Goal: Task Accomplishment & Management: Complete application form

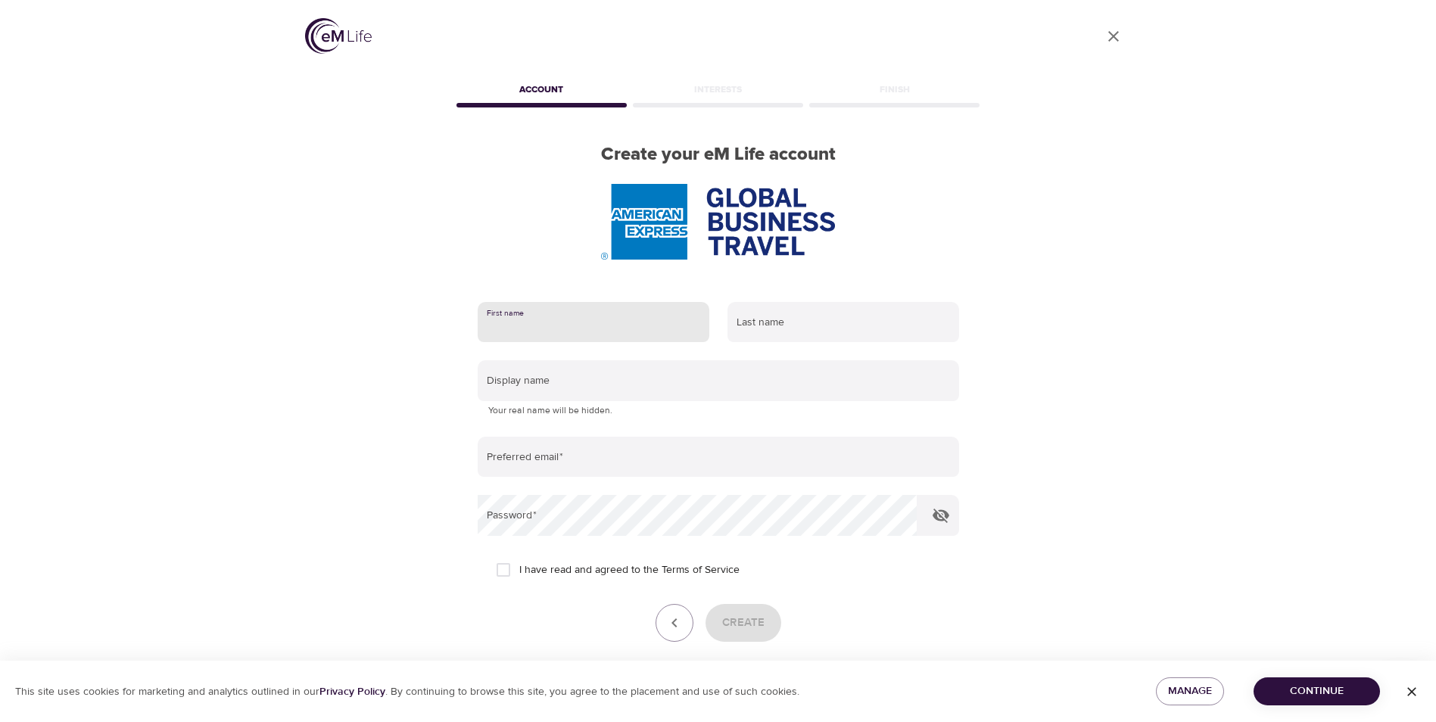
click at [605, 336] on input "text" at bounding box center [594, 322] width 232 height 41
type input "[PERSON_NAME]"
click at [800, 314] on input "text" at bounding box center [844, 322] width 232 height 41
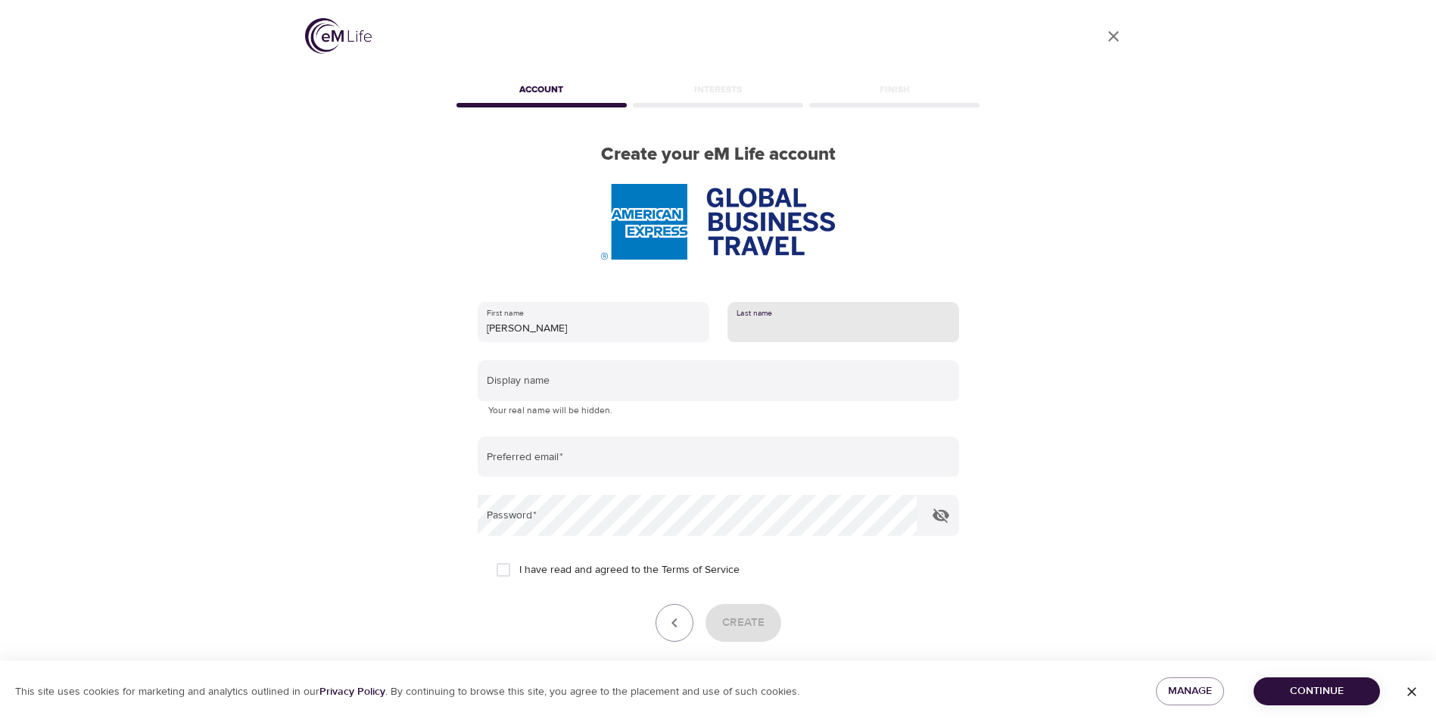
type input "p"
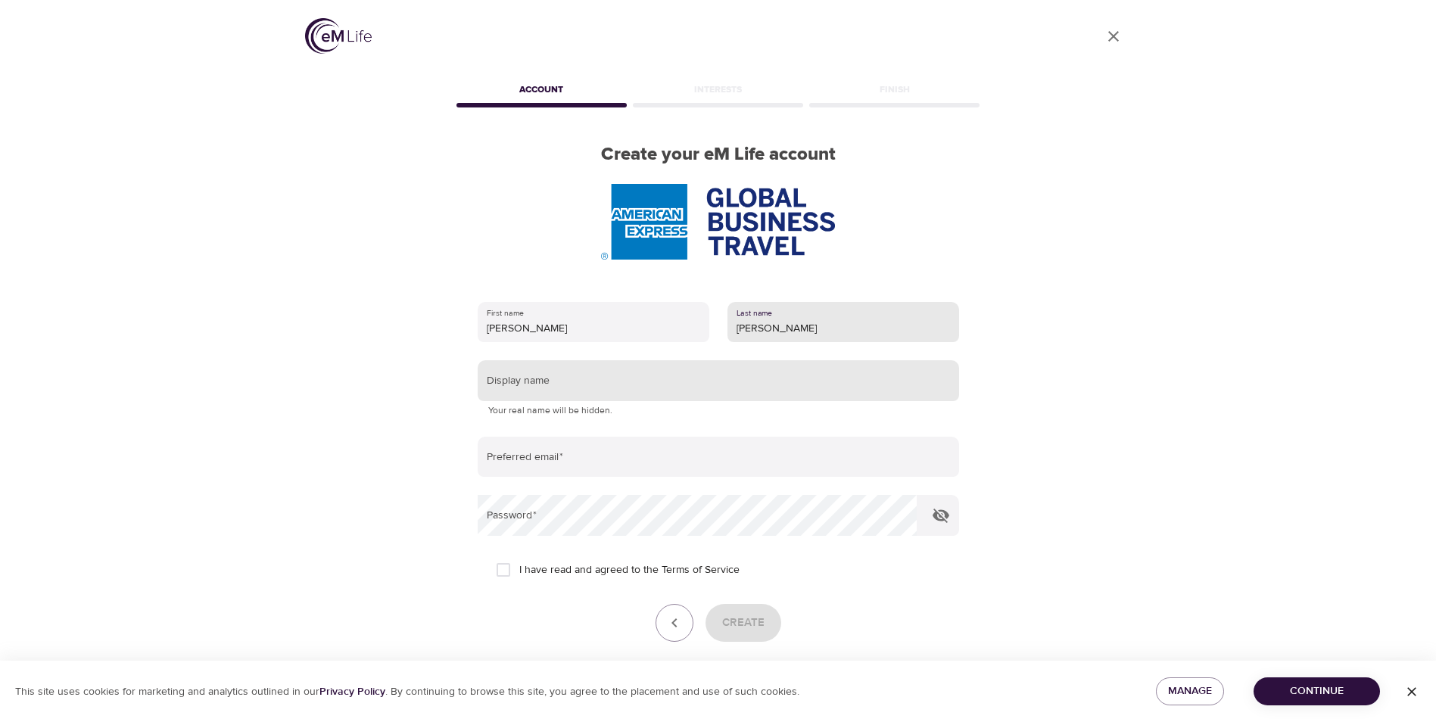
type input "[PERSON_NAME]"
click at [687, 384] on input "text" at bounding box center [718, 380] width 481 height 41
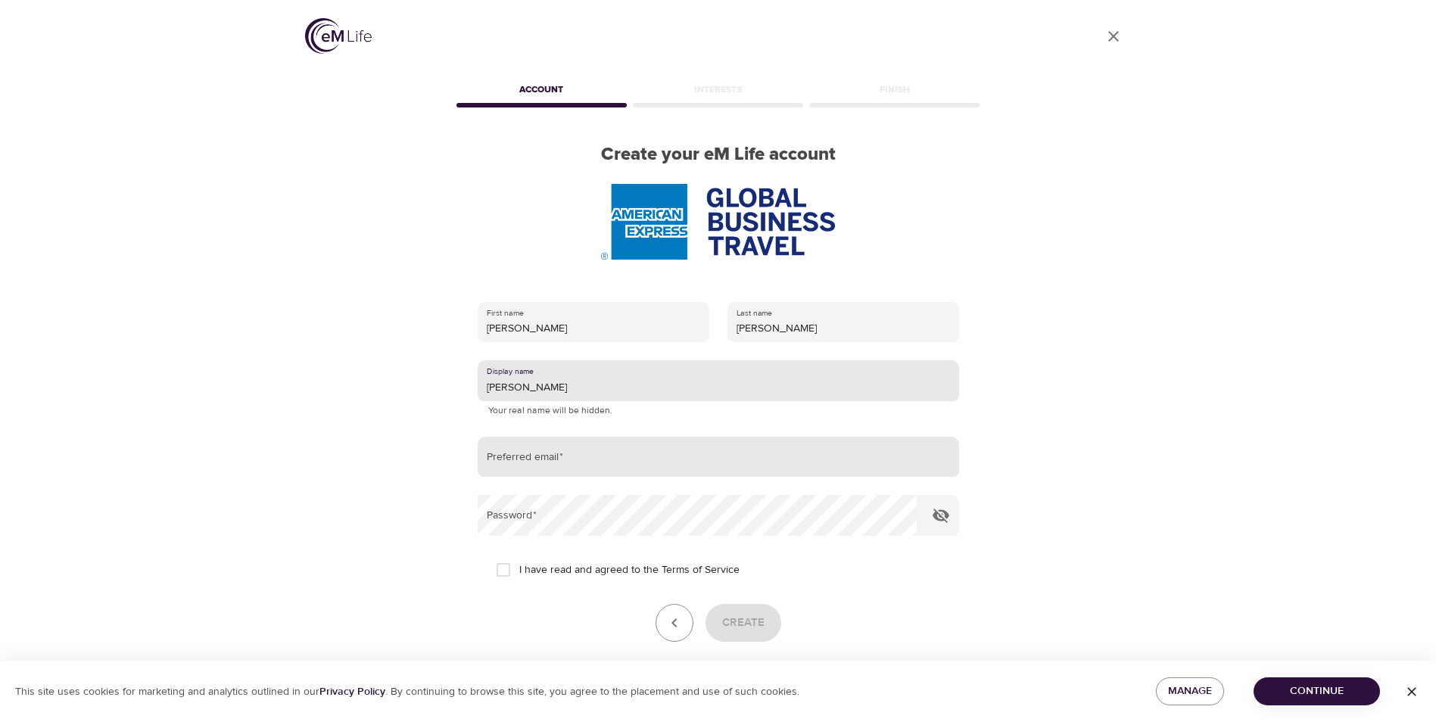
type input "[PERSON_NAME]"
click at [651, 460] on input "email" at bounding box center [718, 457] width 481 height 41
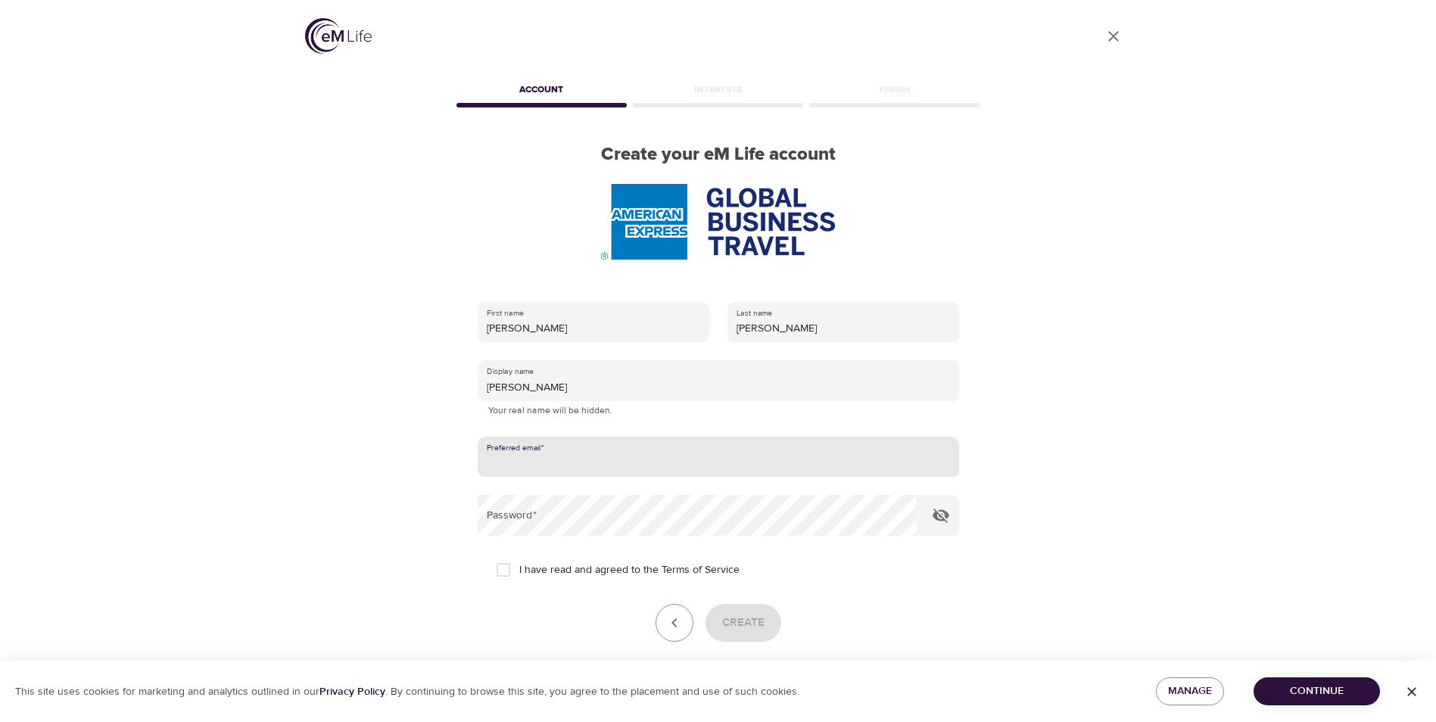
type input "[PERSON_NAME][EMAIL_ADDRESS][PERSON_NAME][DOMAIN_NAME]"
click at [510, 567] on input "I have read and agreed to the Terms of Service" at bounding box center [504, 570] width 32 height 32
checkbox input "true"
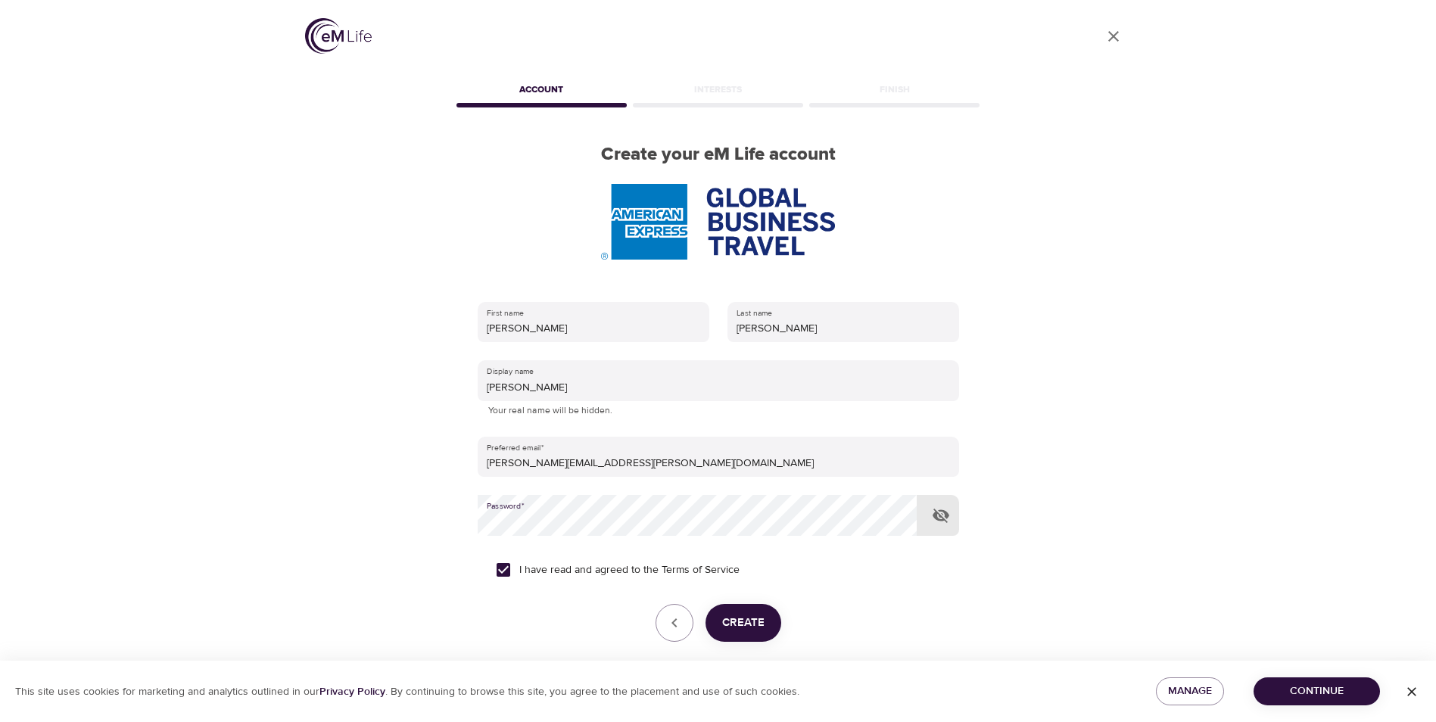
click at [940, 522] on icon "button" at bounding box center [941, 515] width 18 height 18
click at [749, 616] on span "Create" at bounding box center [743, 623] width 42 height 20
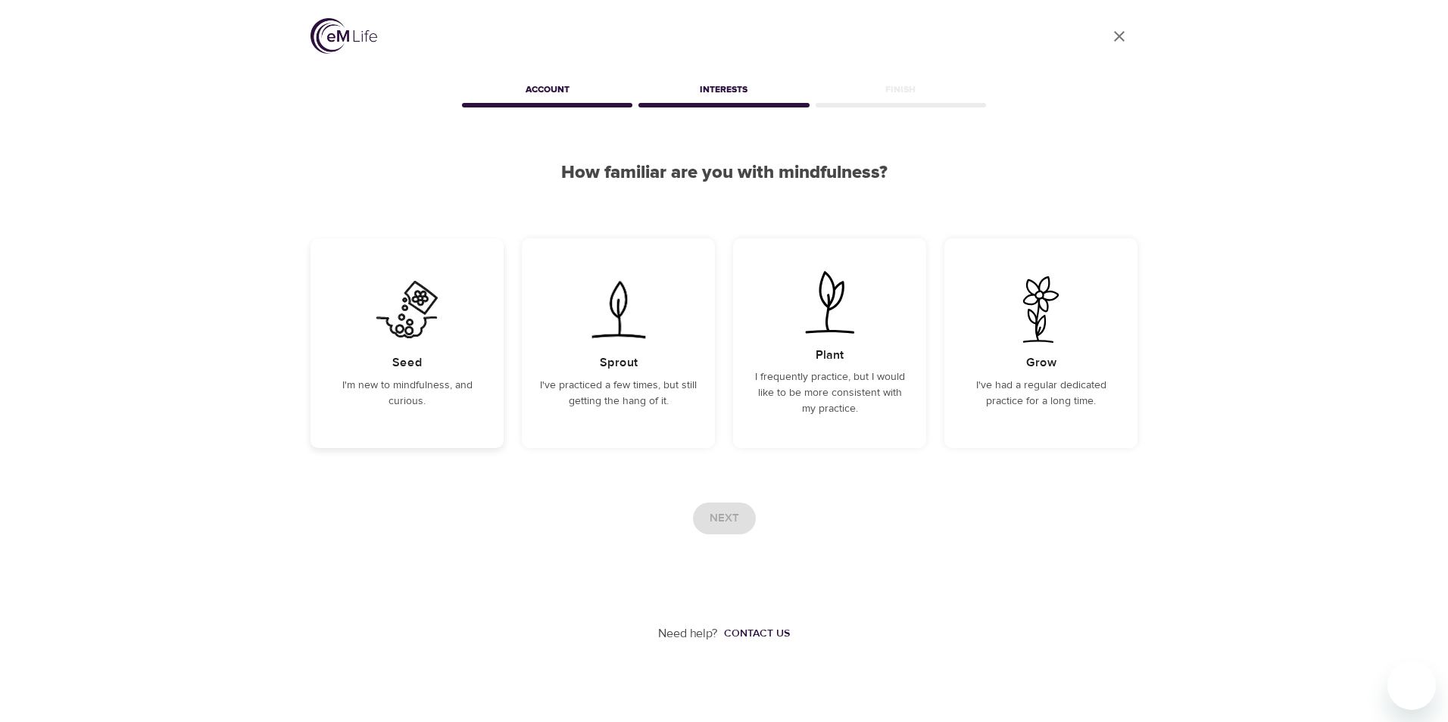
click at [430, 337] on img at bounding box center [407, 309] width 76 height 67
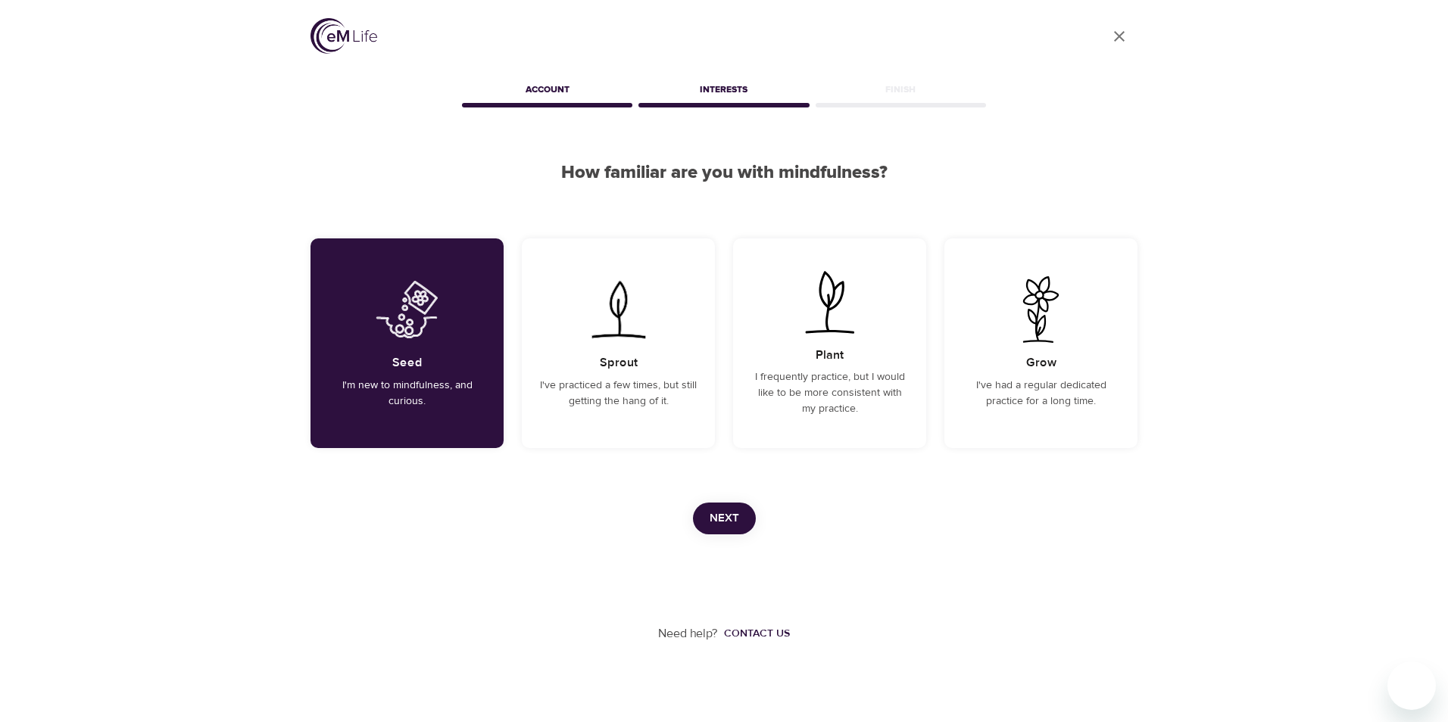
click at [730, 519] on span "Next" at bounding box center [724, 519] width 30 height 20
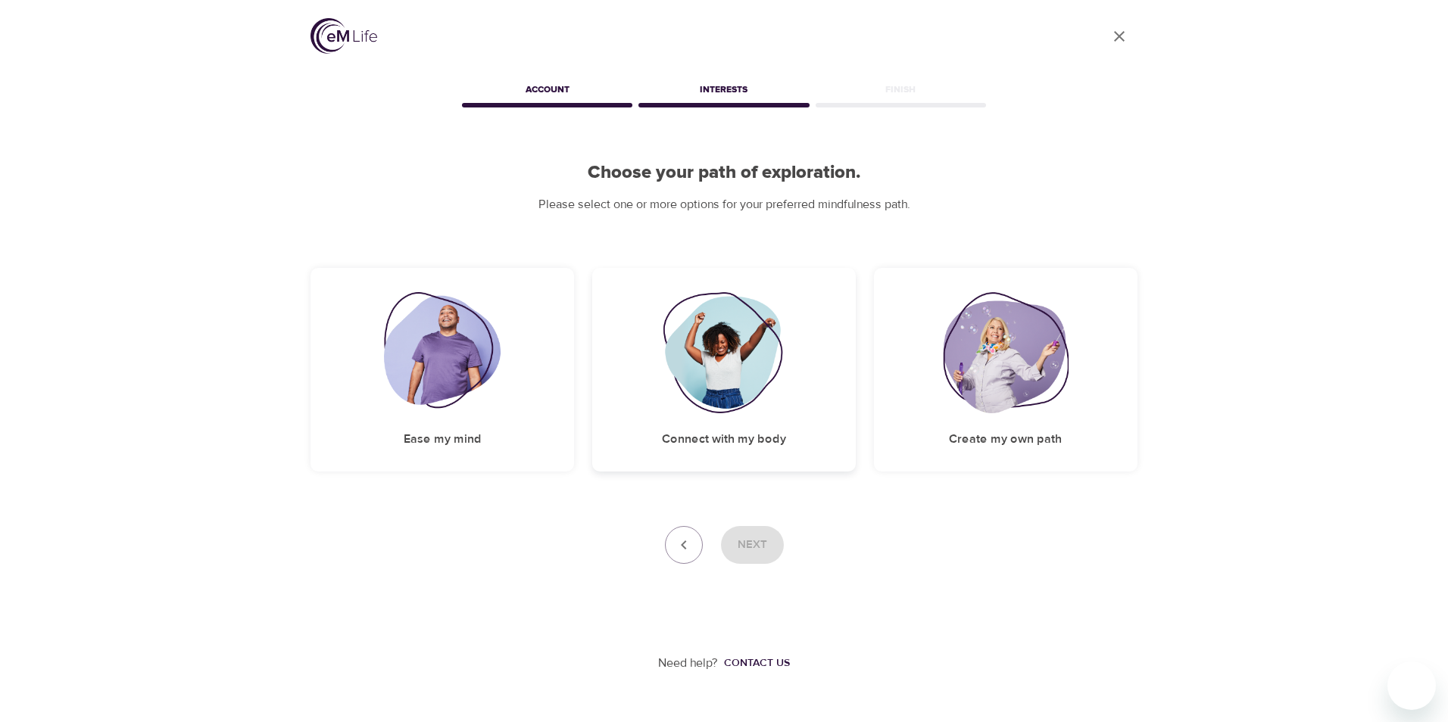
click at [751, 376] on img at bounding box center [723, 352] width 123 height 121
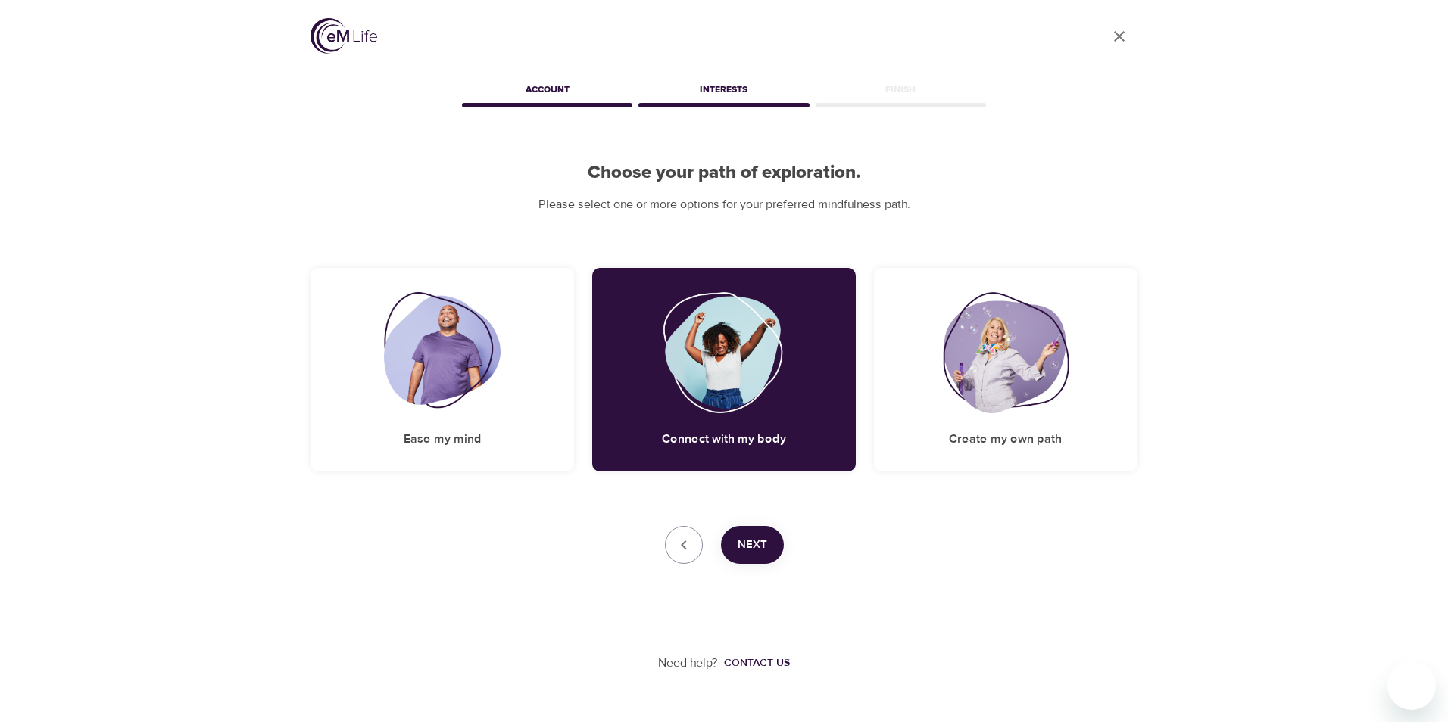
click at [748, 534] on button "Next" at bounding box center [752, 545] width 63 height 38
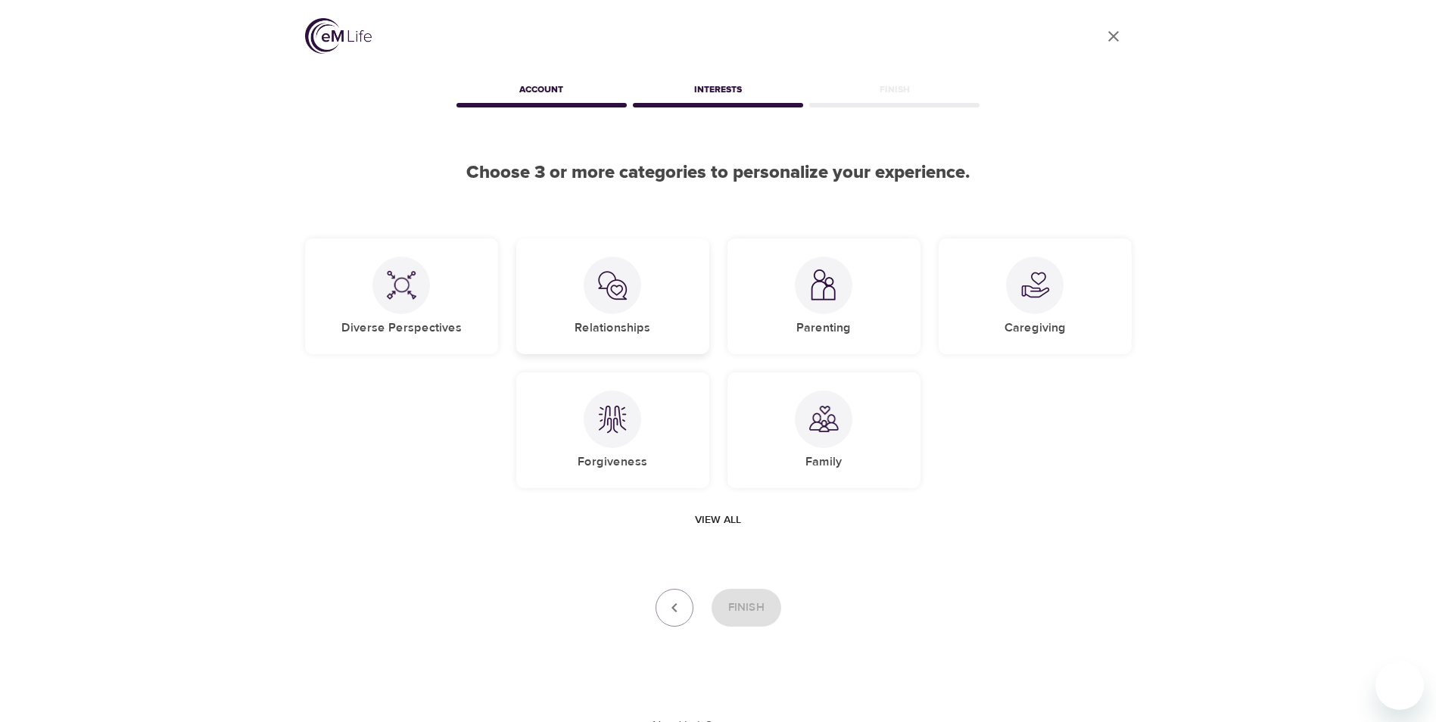
click at [609, 304] on div at bounding box center [613, 286] width 58 height 58
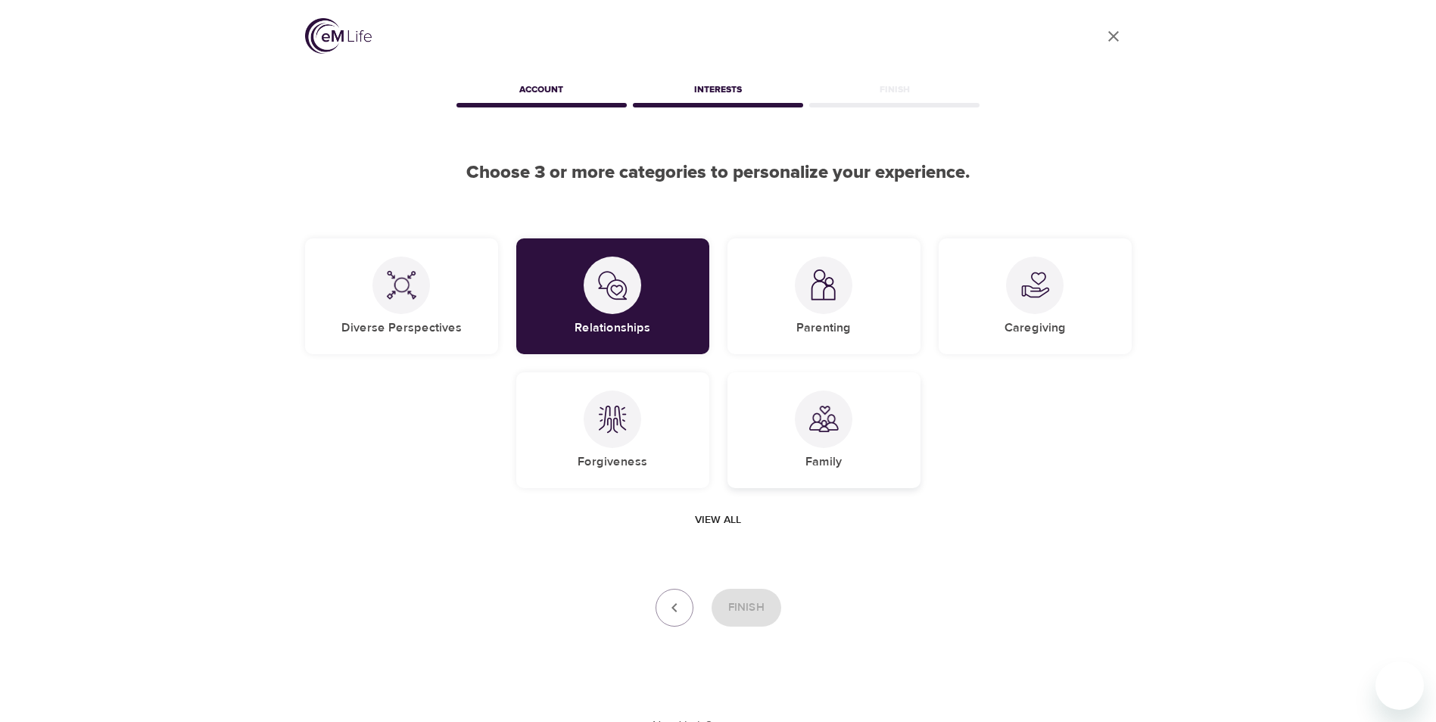
click at [837, 421] on img at bounding box center [824, 419] width 30 height 30
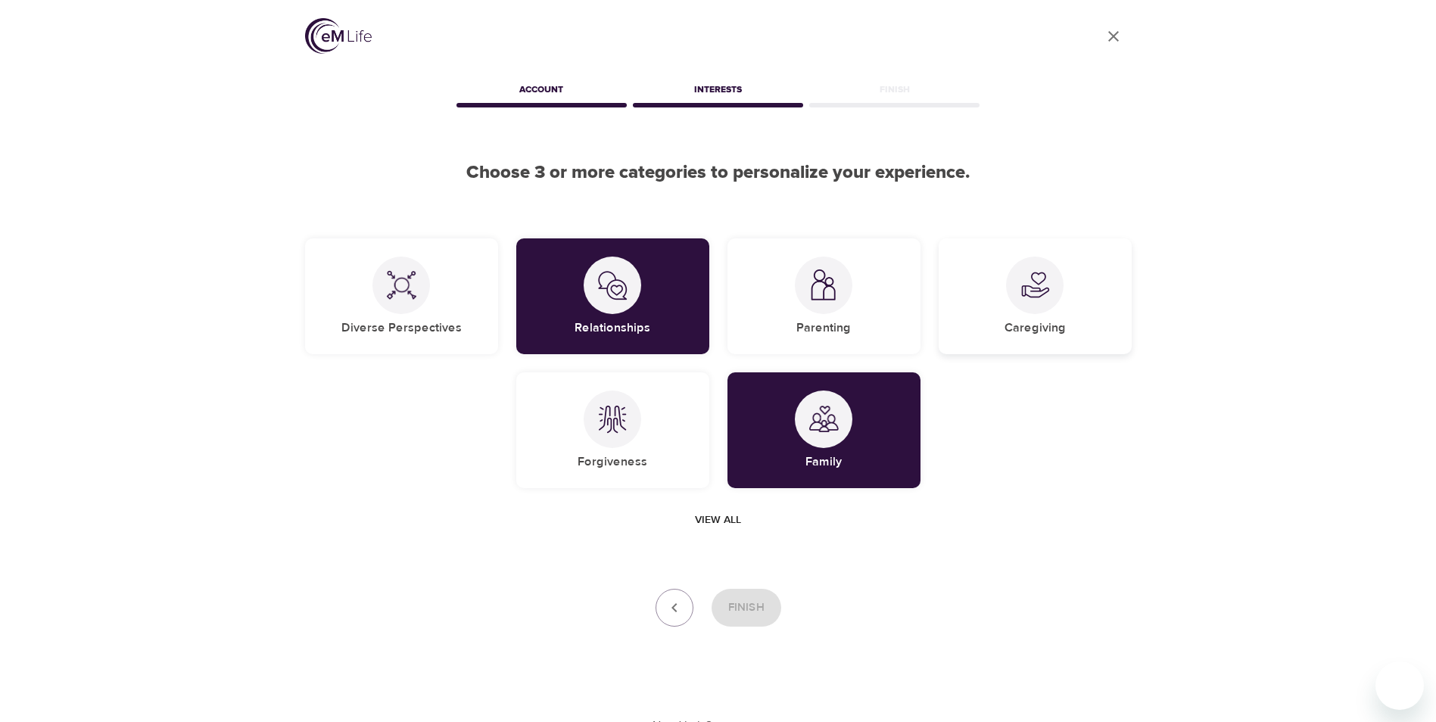
click at [1076, 297] on div "Caregiving" at bounding box center [1035, 296] width 193 height 116
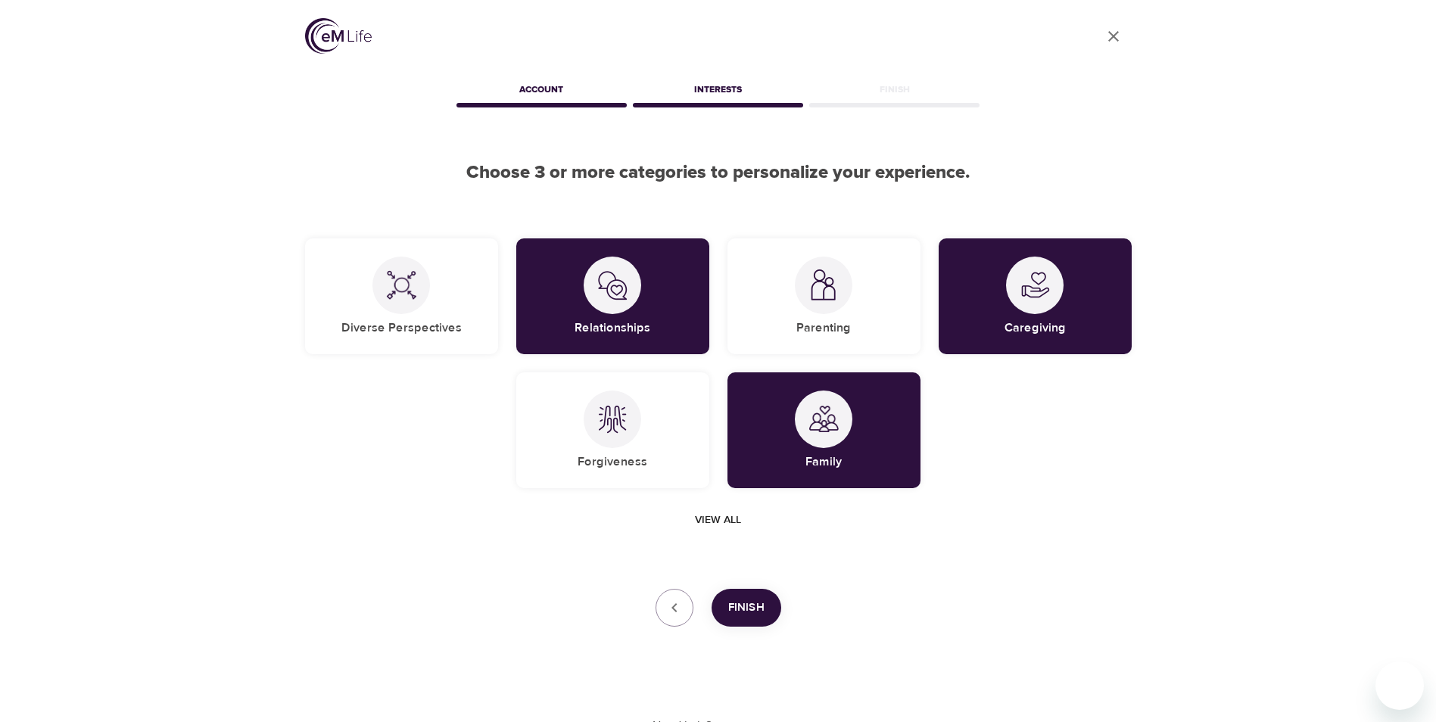
click at [727, 521] on span "View all" at bounding box center [718, 520] width 46 height 19
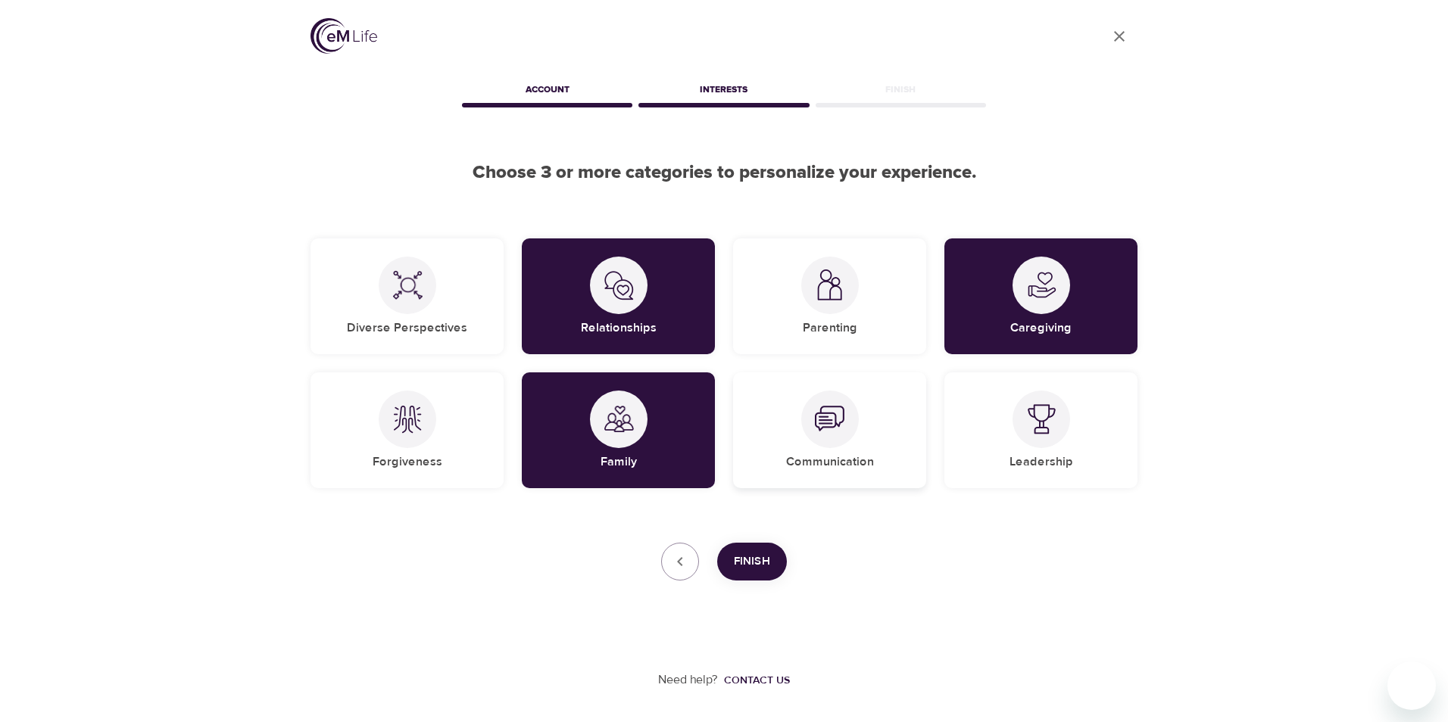
click at [830, 444] on div at bounding box center [830, 420] width 58 height 58
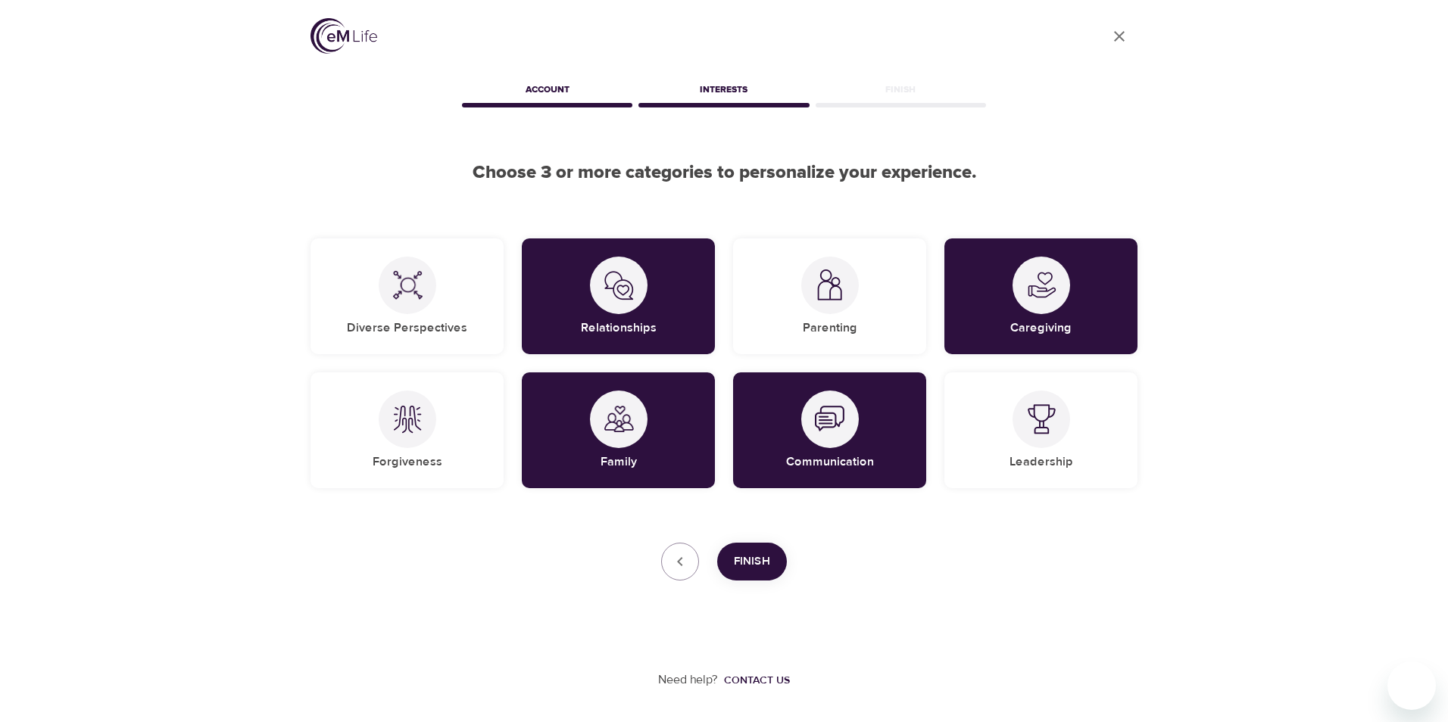
click at [754, 569] on span "Finish" at bounding box center [752, 562] width 36 height 20
